Goal: Transaction & Acquisition: Download file/media

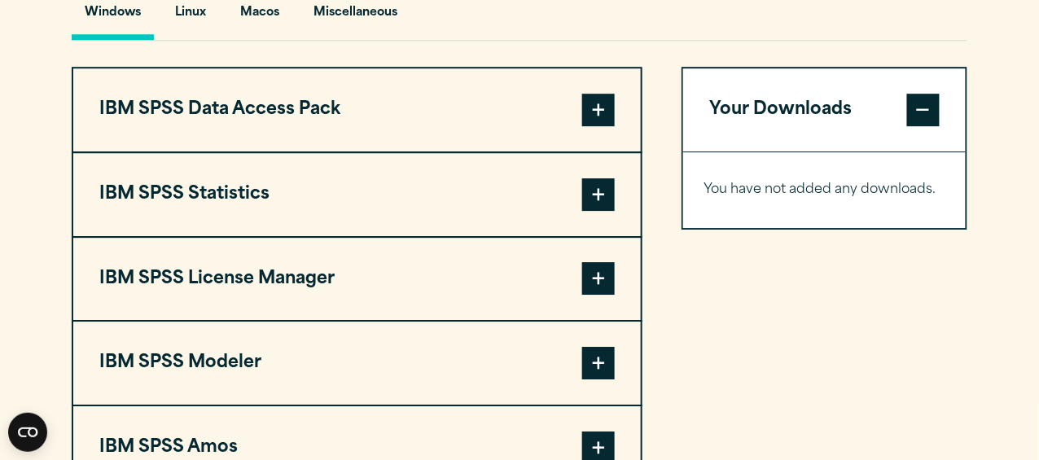
scroll to position [1260, 0]
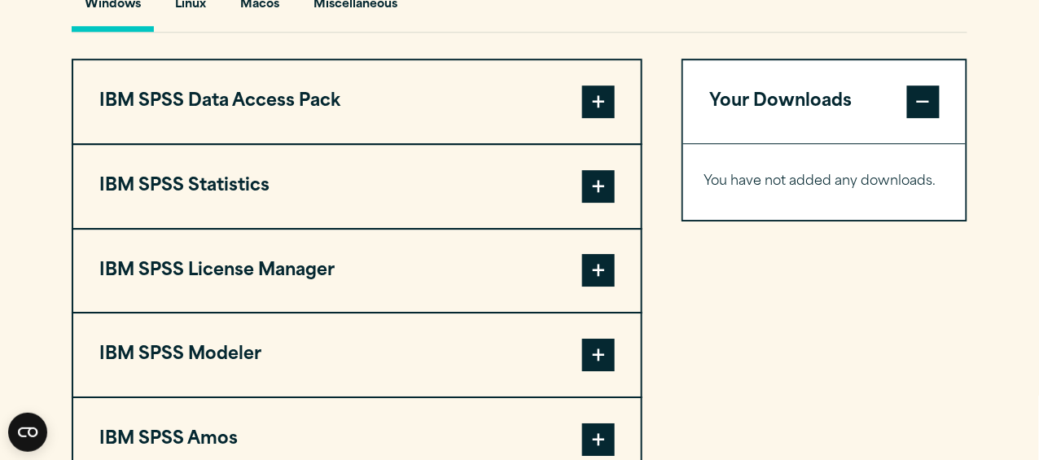
click at [594, 182] on span at bounding box center [598, 186] width 33 height 33
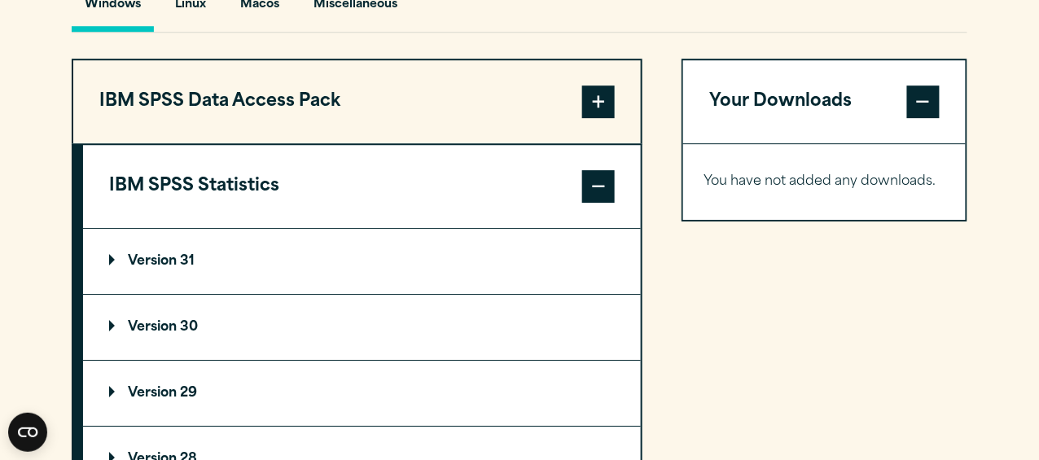
click at [107, 252] on summary "Version 31" at bounding box center [362, 261] width 558 height 65
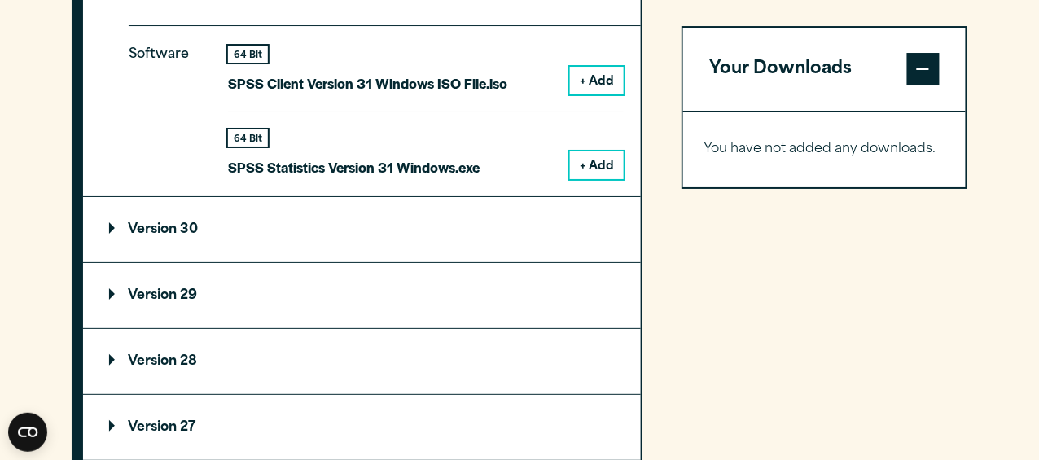
scroll to position [1504, 0]
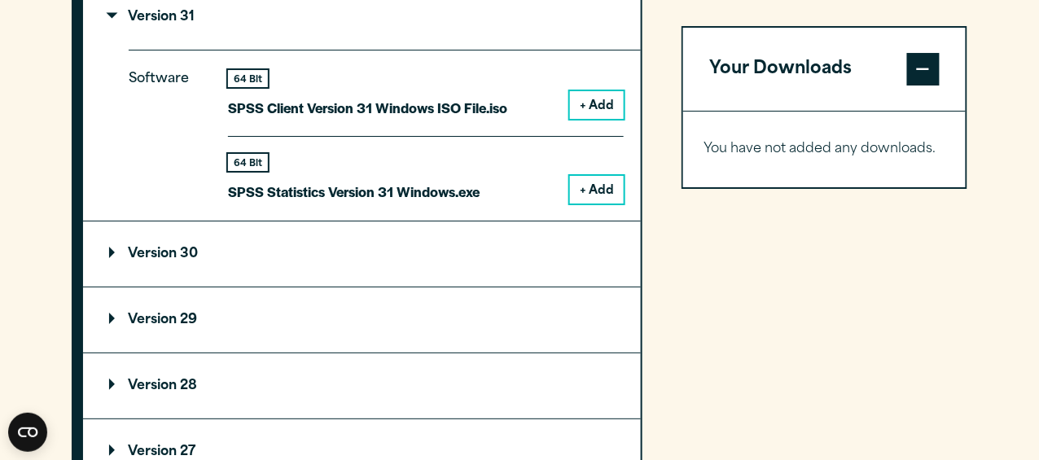
click at [586, 176] on button "+ Add" at bounding box center [597, 190] width 54 height 28
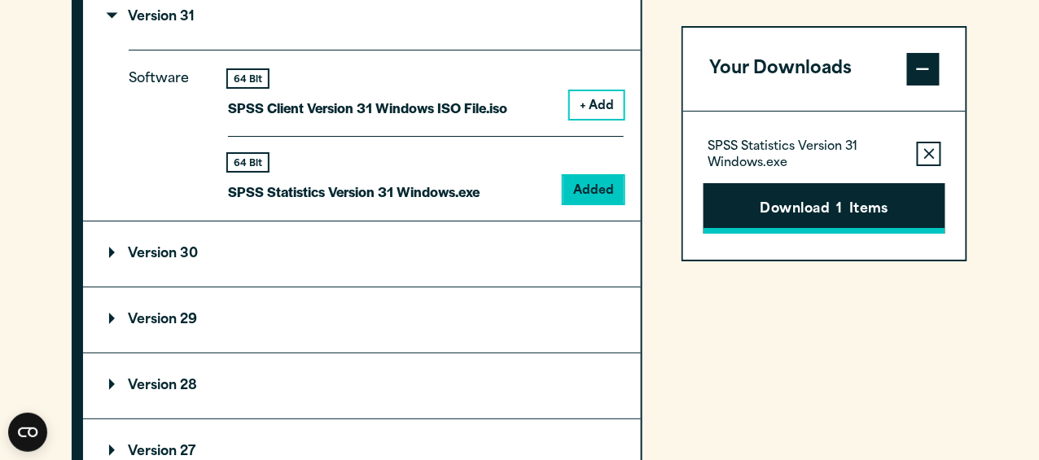
click at [831, 195] on button "Download 1 Items" at bounding box center [824, 208] width 242 height 50
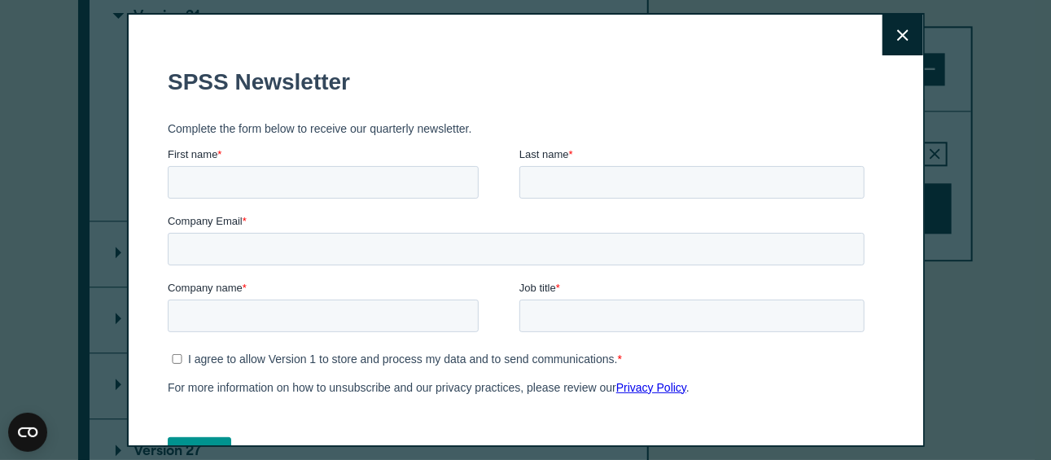
click at [882, 37] on button "Close" at bounding box center [902, 35] width 41 height 41
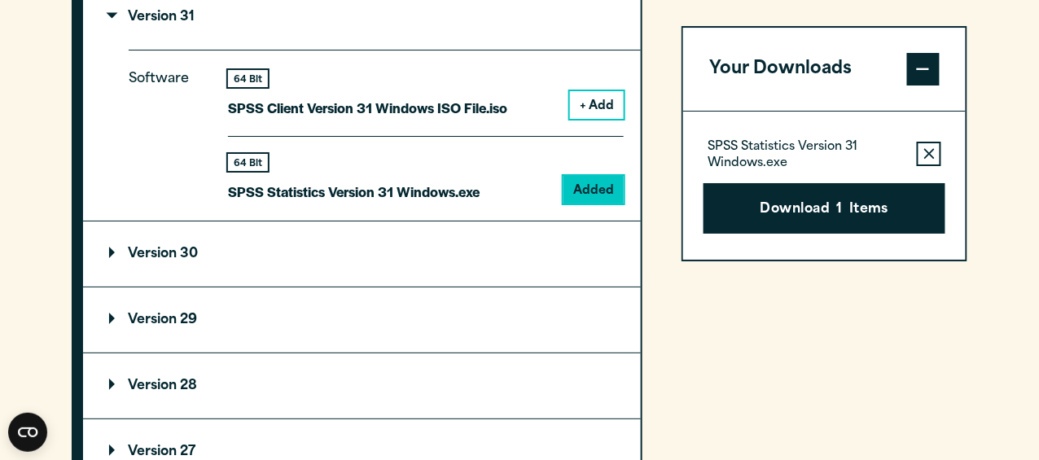
click at [770, 214] on button "Download 1 Items" at bounding box center [824, 208] width 242 height 50
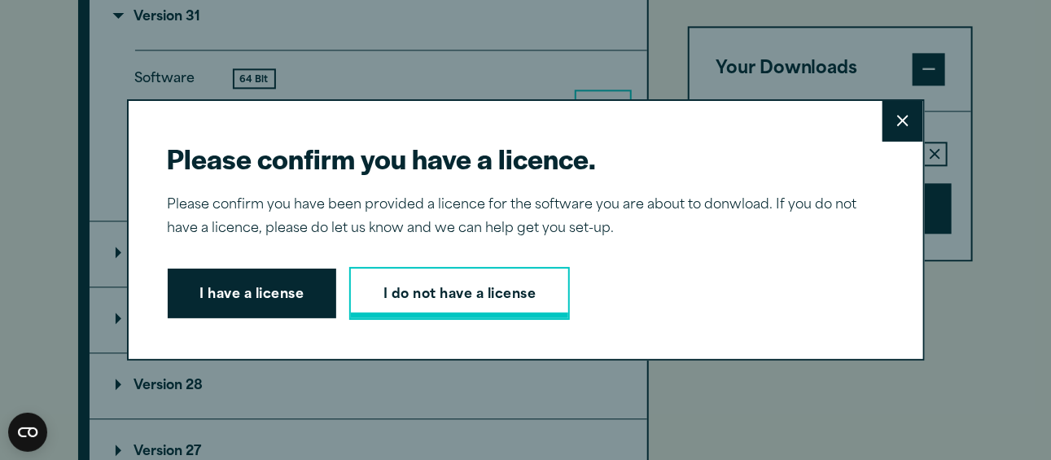
click at [488, 290] on link "I do not have a license" at bounding box center [459, 294] width 221 height 54
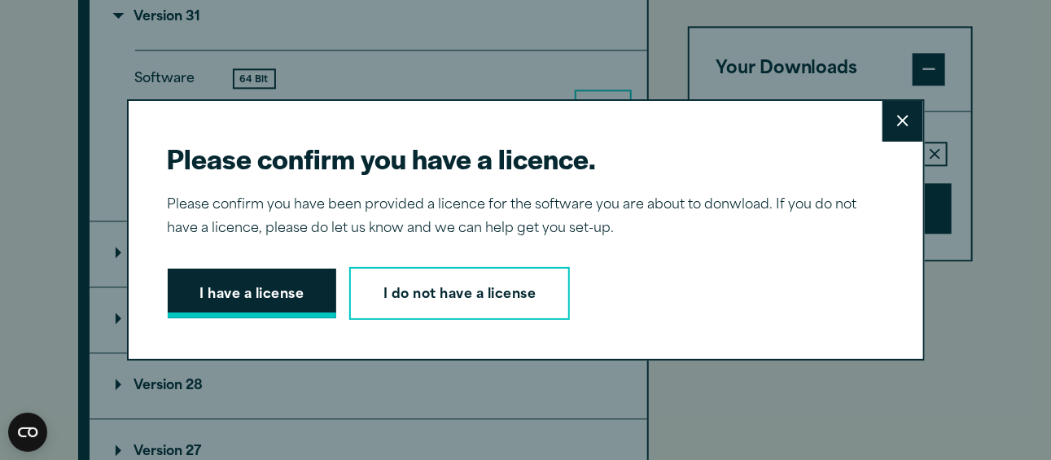
click at [241, 288] on button "I have a license" at bounding box center [252, 294] width 169 height 50
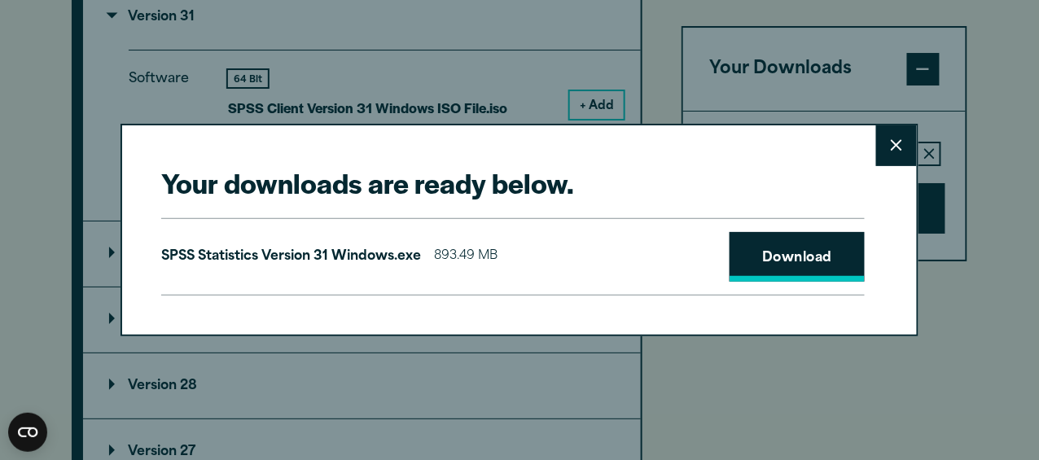
click at [779, 261] on link "Download" at bounding box center [796, 257] width 135 height 50
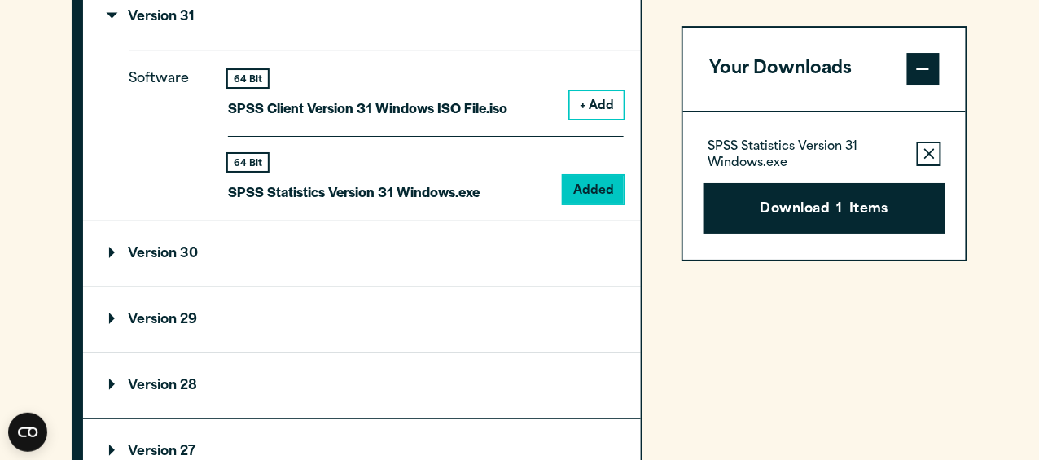
click at [567, 62] on div "Your downloads are ready below. Close SPSS Statistics Version 31 Windows.exe 89…" at bounding box center [519, 230] width 1039 height 460
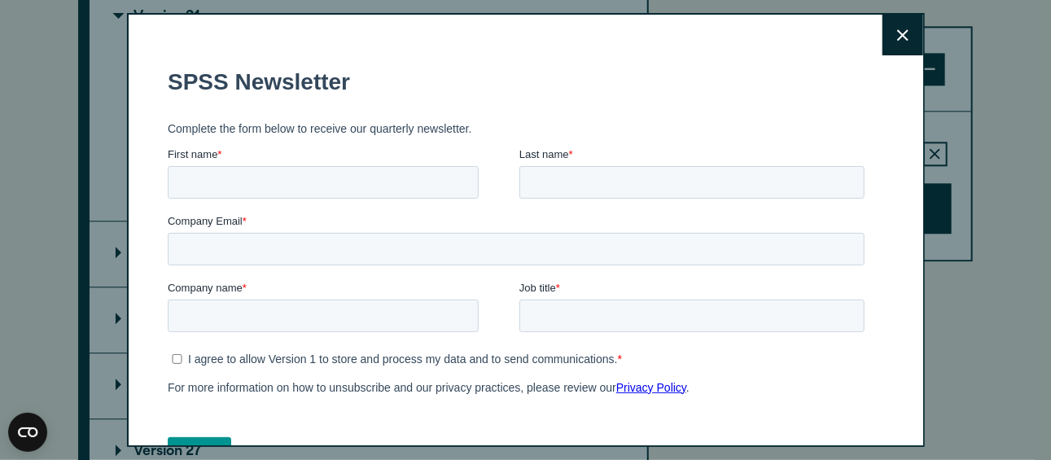
click at [891, 28] on button "Close" at bounding box center [902, 35] width 41 height 41
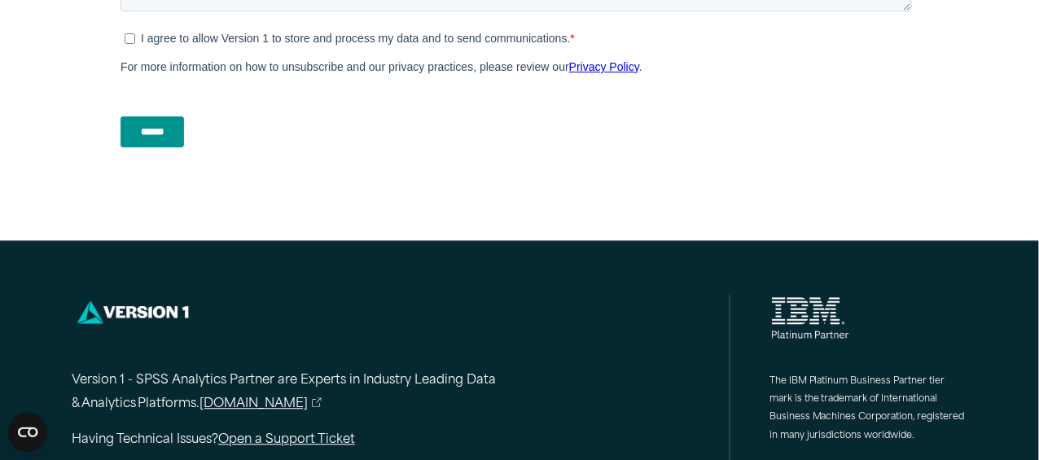
scroll to position [895, 0]
